Goal: Task Accomplishment & Management: Complete application form

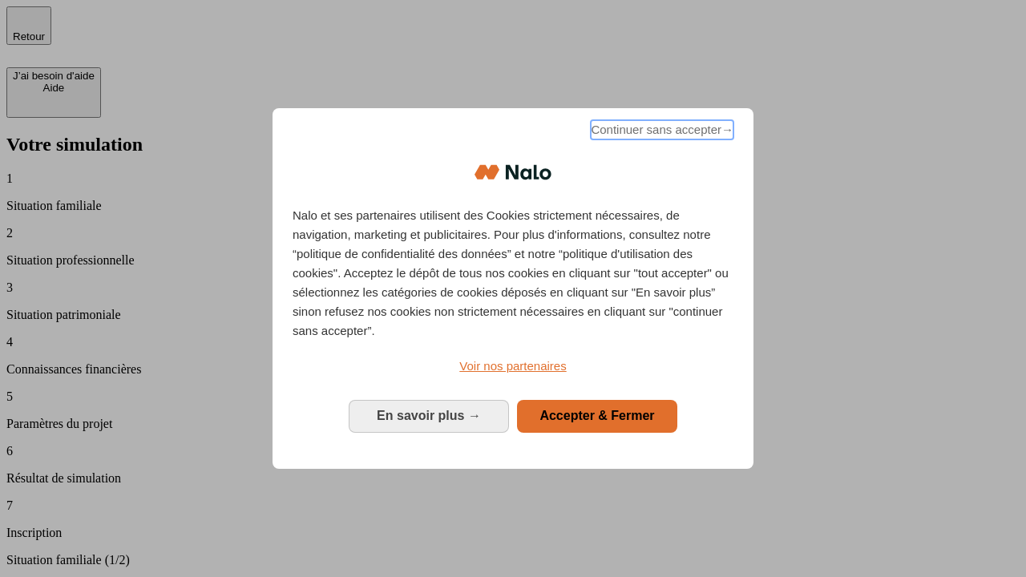
click at [661, 132] on span "Continuer sans accepter →" at bounding box center [662, 129] width 143 height 19
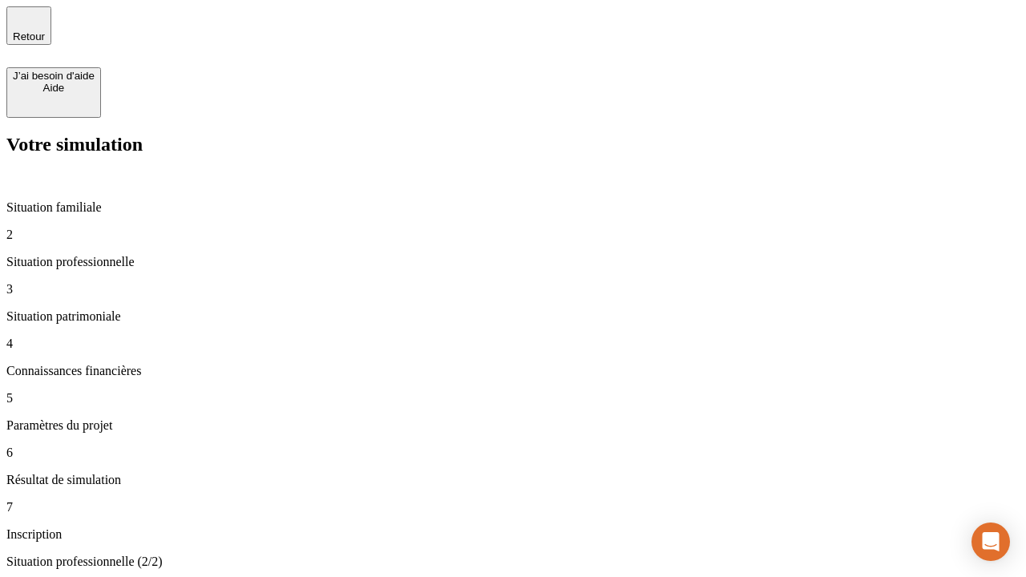
type input "30 000"
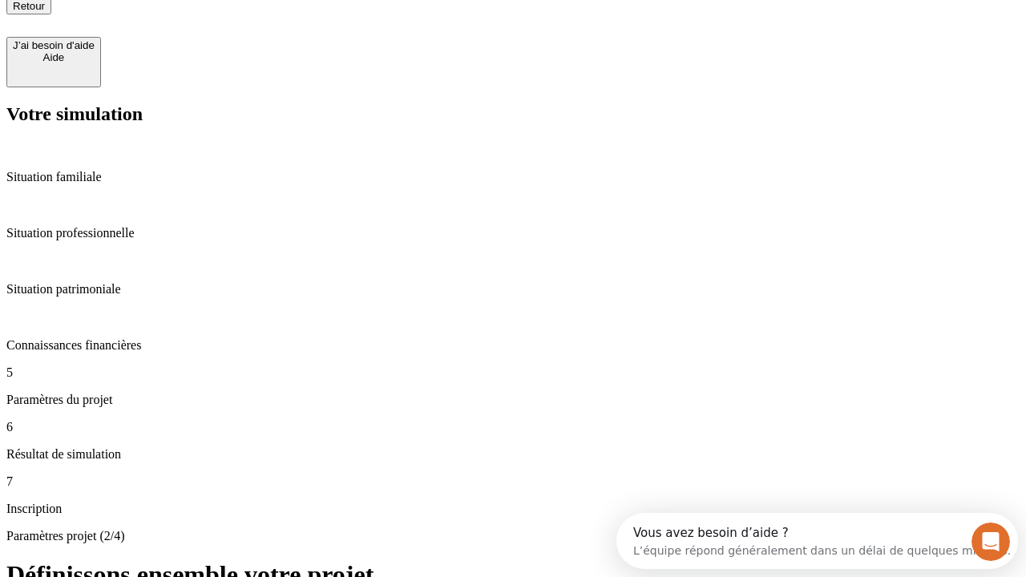
type input "25"
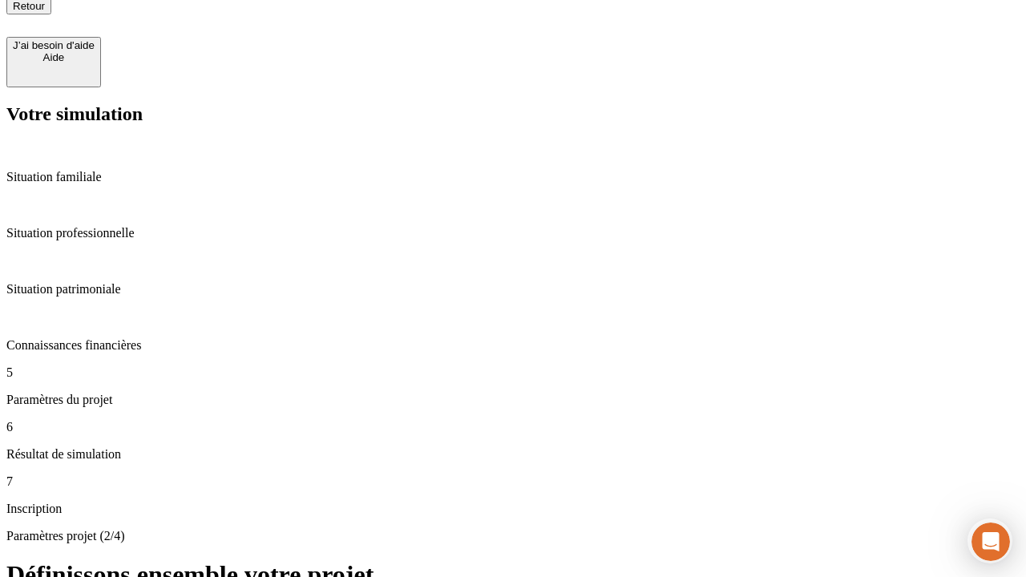
type input "64"
type input "1 000"
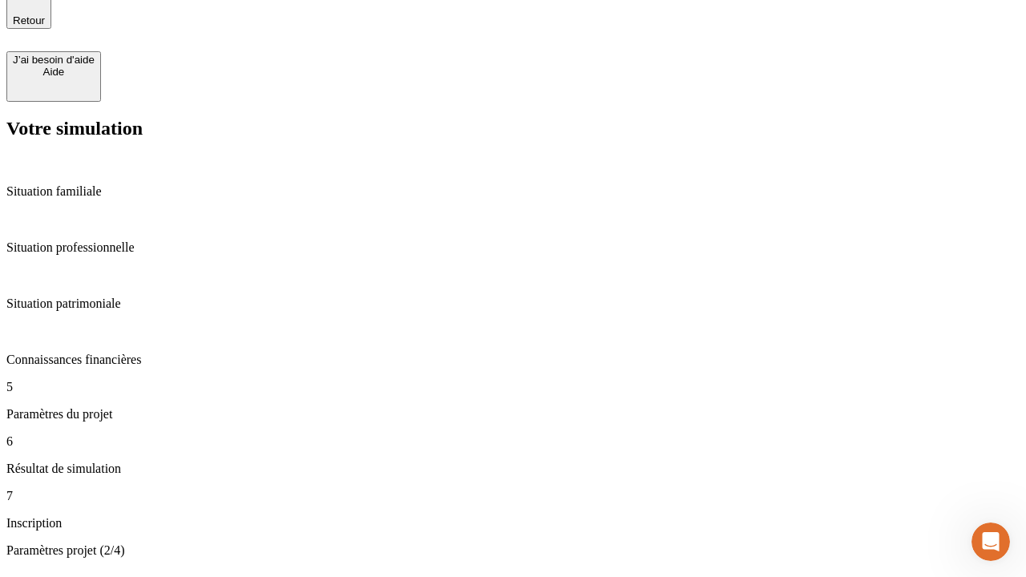
type input "640"
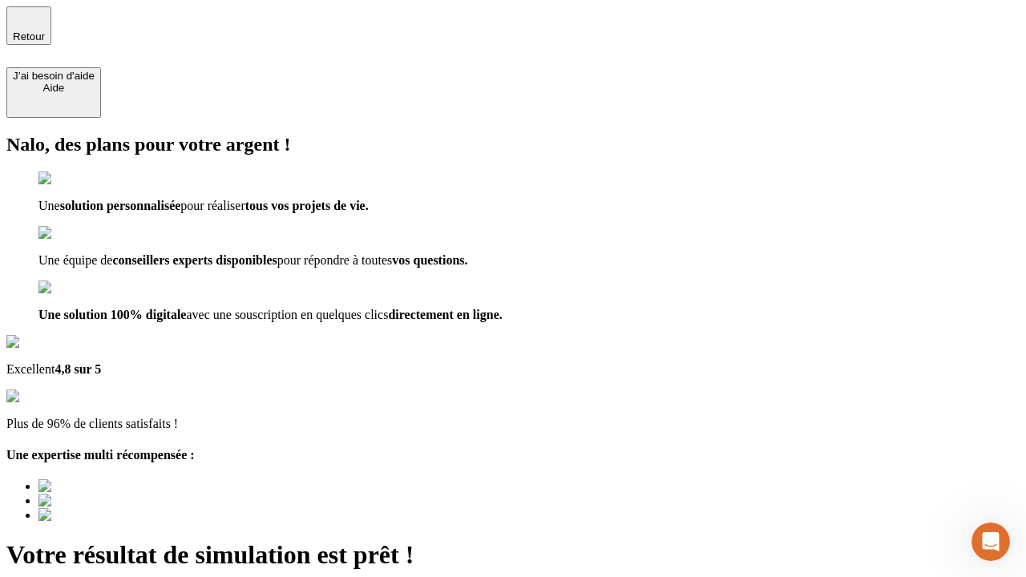
type input "[EMAIL_ADDRESS][PERSON_NAME][DOMAIN_NAME]"
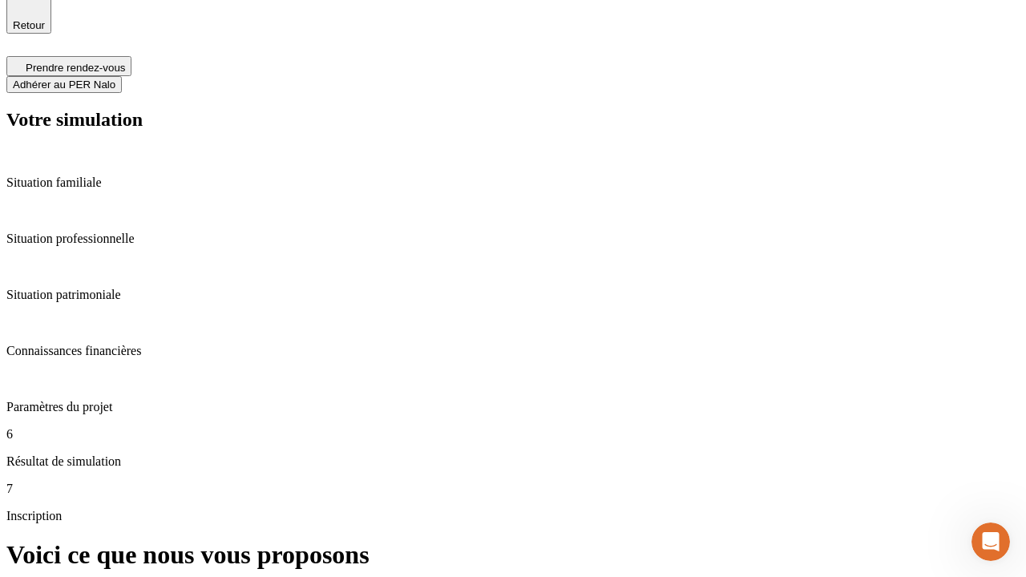
click at [115, 79] on span "Adhérer au PER Nalo" at bounding box center [64, 85] width 103 height 12
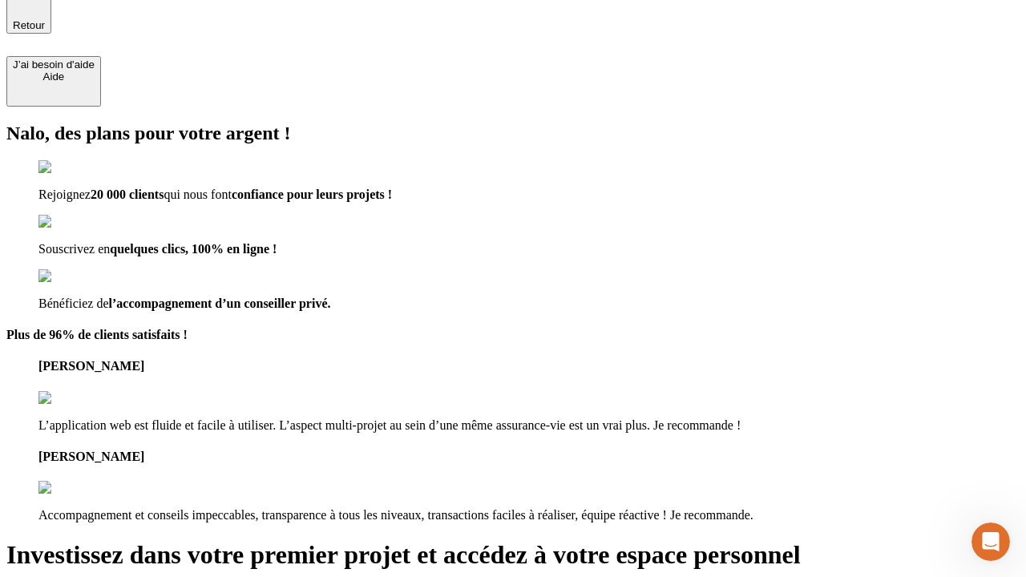
scroll to position [10, 0]
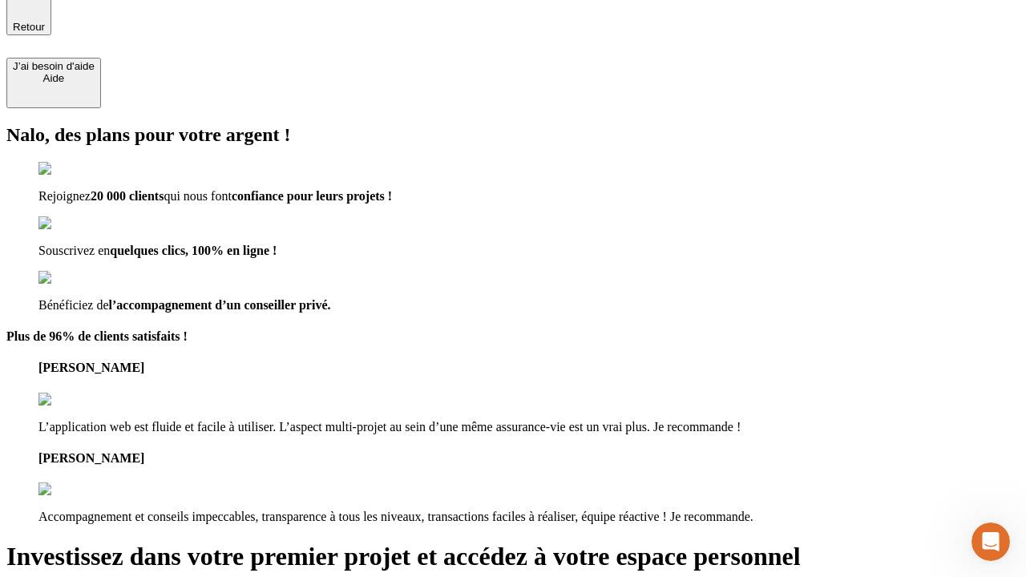
type input "[PERSON_NAME][EMAIL_ADDRESS][DOMAIN_NAME]"
